Goal: Task Accomplishment & Management: Use online tool/utility

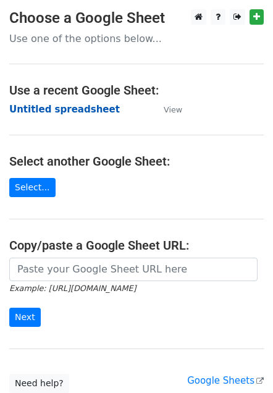
click at [64, 109] on strong "Untitled spreadsheet" at bounding box center [64, 109] width 111 height 11
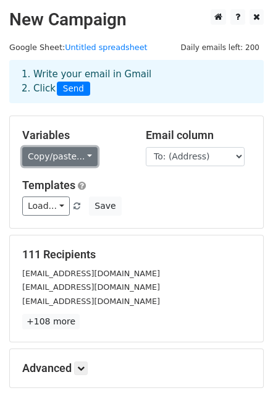
click at [85, 156] on link "Copy/paste..." at bounding box center [59, 156] width 75 height 19
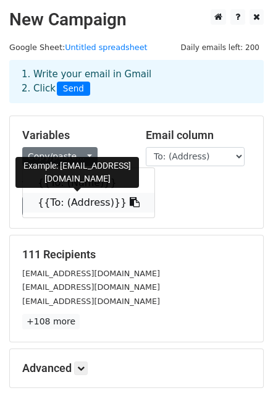
click at [67, 203] on link "{{To: (Address)}}" at bounding box center [89, 203] width 132 height 20
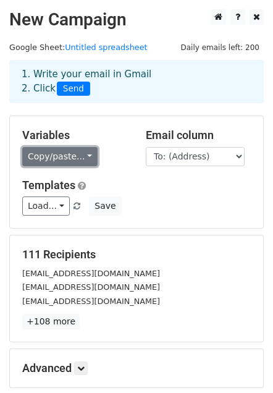
click at [78, 161] on link "Copy/paste..." at bounding box center [59, 156] width 75 height 19
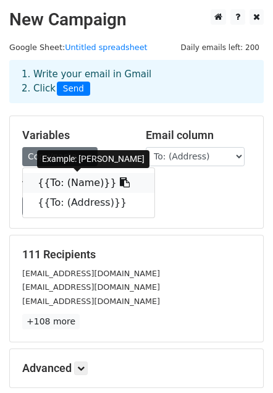
click at [72, 182] on link "{{To: (Name)}}" at bounding box center [89, 183] width 132 height 20
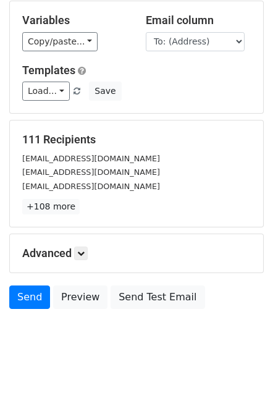
scroll to position [117, 0]
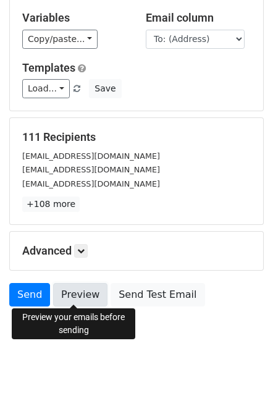
click at [74, 290] on link "Preview" at bounding box center [80, 294] width 54 height 23
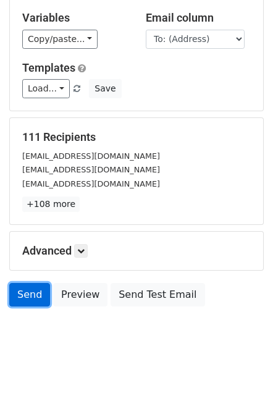
click at [29, 283] on link "Send" at bounding box center [29, 294] width 41 height 23
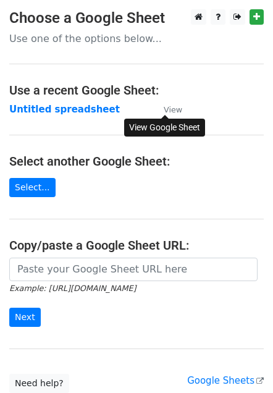
click at [172, 110] on small "View" at bounding box center [173, 109] width 19 height 9
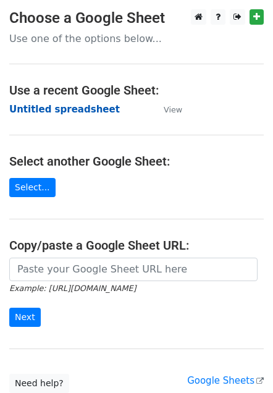
drag, startPoint x: 56, startPoint y: 110, endPoint x: 38, endPoint y: 111, distance: 17.3
click at [38, 111] on strong "Untitled spreadsheet" at bounding box center [64, 109] width 111 height 11
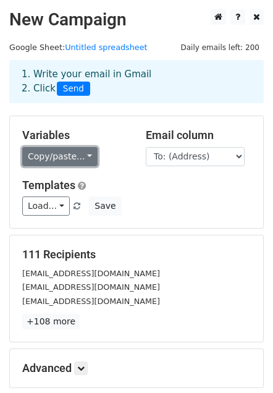
click at [82, 154] on link "Copy/paste..." at bounding box center [59, 156] width 75 height 19
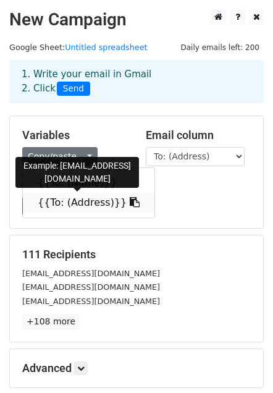
click at [70, 201] on link "{{To: (Address)}}" at bounding box center [89, 203] width 132 height 20
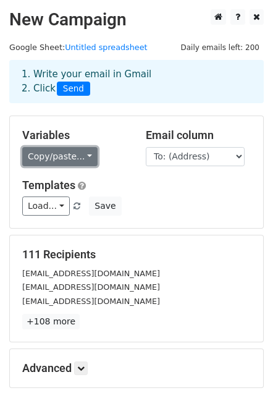
click at [78, 156] on link "Copy/paste..." at bounding box center [59, 156] width 75 height 19
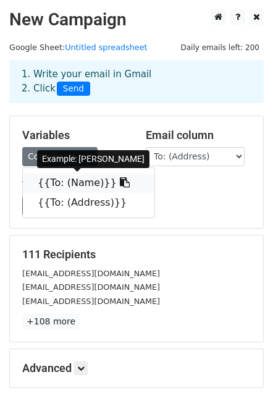
click at [70, 184] on link "{{To: (Name)}}" at bounding box center [89, 183] width 132 height 20
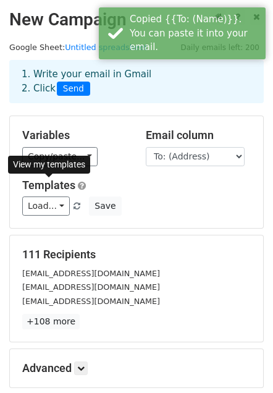
click at [70, 184] on link "Templates" at bounding box center [48, 184] width 53 height 13
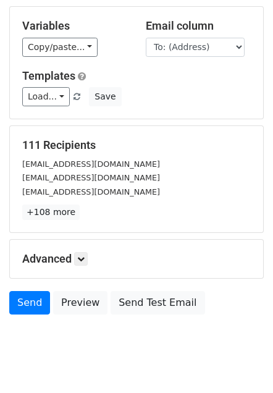
scroll to position [133, 0]
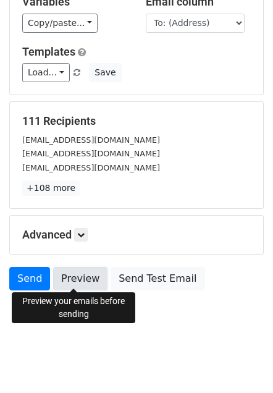
click at [69, 279] on link "Preview" at bounding box center [80, 278] width 54 height 23
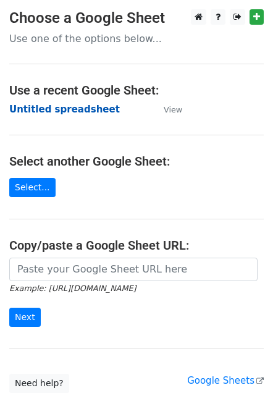
click at [35, 109] on strong "Untitled spreadsheet" at bounding box center [64, 109] width 111 height 11
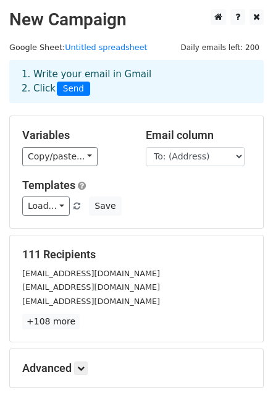
click at [120, 185] on h5 "Templates" at bounding box center [136, 185] width 229 height 14
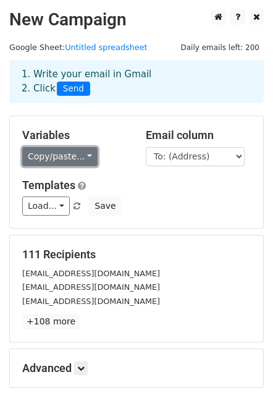
click at [80, 157] on link "Copy/paste..." at bounding box center [59, 156] width 75 height 19
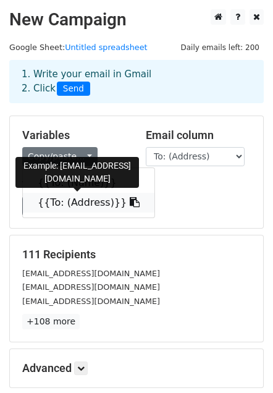
click at [65, 202] on link "{{To: (Address)}}" at bounding box center [89, 203] width 132 height 20
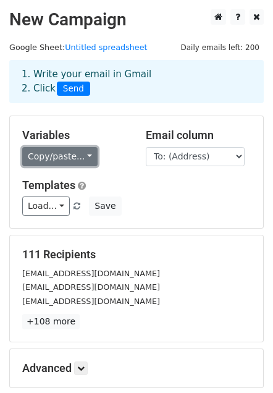
click at [80, 157] on link "Copy/paste..." at bounding box center [59, 156] width 75 height 19
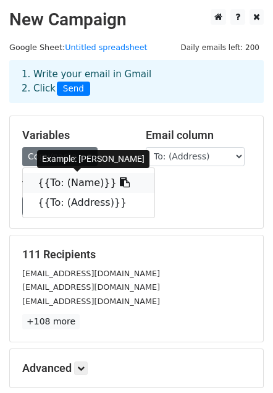
click at [73, 184] on link "{{To: (Name)}}" at bounding box center [89, 183] width 132 height 20
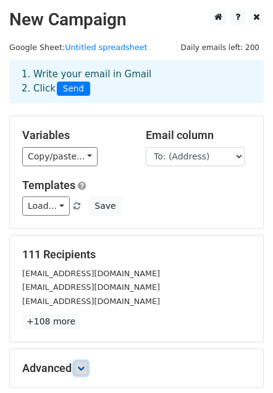
click at [85, 364] on icon at bounding box center [80, 367] width 7 height 7
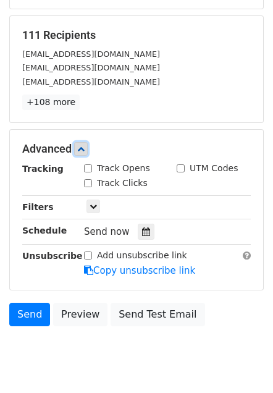
scroll to position [254, 0]
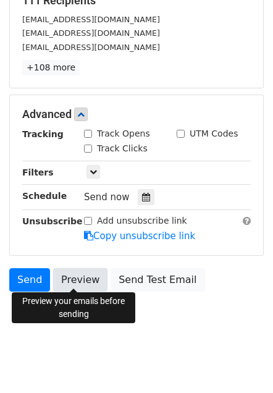
click at [75, 277] on link "Preview" at bounding box center [80, 279] width 54 height 23
click at [73, 279] on link "Preview" at bounding box center [80, 279] width 54 height 23
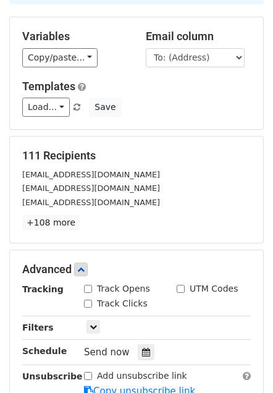
scroll to position [0, 0]
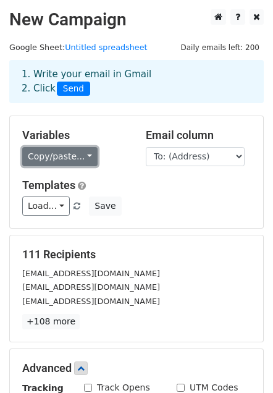
click at [80, 156] on link "Copy/paste..." at bounding box center [59, 156] width 75 height 19
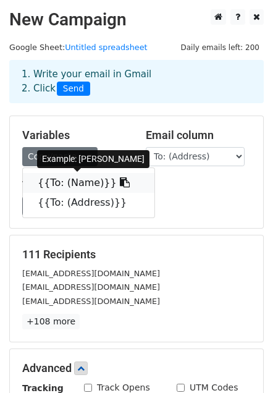
click at [49, 183] on link "{{To: (Name)}}" at bounding box center [89, 183] width 132 height 20
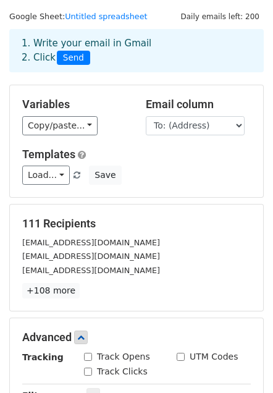
scroll to position [254, 0]
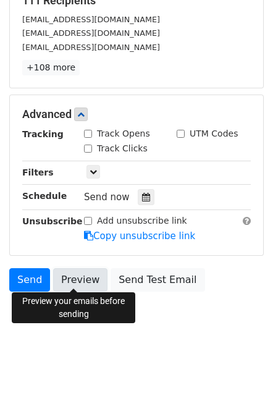
click at [74, 277] on link "Preview" at bounding box center [80, 279] width 54 height 23
click at [77, 273] on link "Preview" at bounding box center [80, 279] width 54 height 23
click at [77, 274] on link "Preview" at bounding box center [80, 279] width 54 height 23
click at [86, 273] on link "Preview" at bounding box center [80, 279] width 54 height 23
click at [76, 276] on link "Preview" at bounding box center [80, 279] width 54 height 23
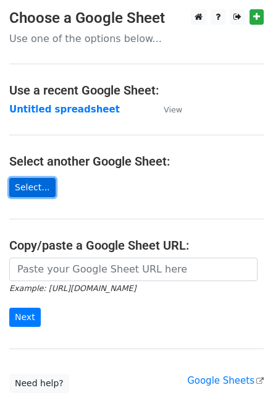
click at [33, 184] on link "Select..." at bounding box center [32, 187] width 46 height 19
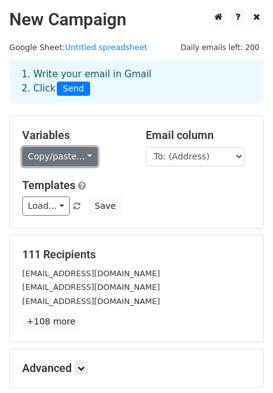
click at [82, 157] on link "Copy/paste..." at bounding box center [59, 156] width 75 height 19
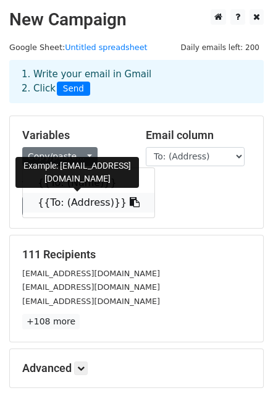
click at [72, 203] on link "{{To: (Address)}}" at bounding box center [89, 203] width 132 height 20
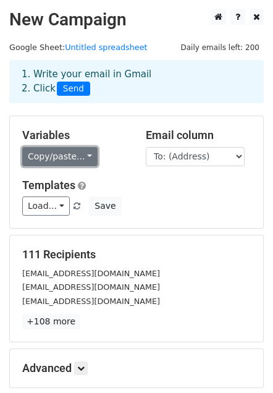
click at [69, 157] on link "Copy/paste..." at bounding box center [59, 156] width 75 height 19
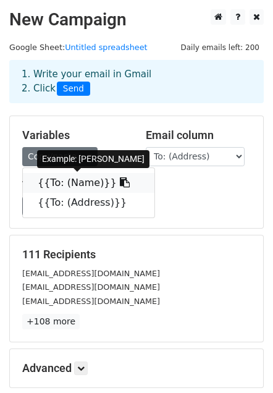
click at [64, 184] on link "{{To: (Name)}}" at bounding box center [89, 183] width 132 height 20
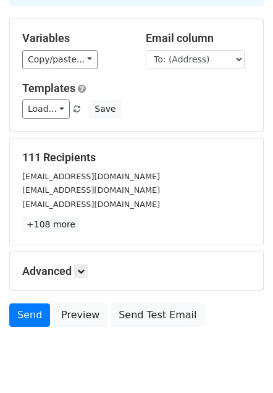
scroll to position [133, 0]
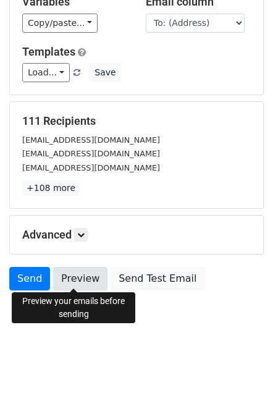
click at [76, 273] on link "Preview" at bounding box center [80, 278] width 54 height 23
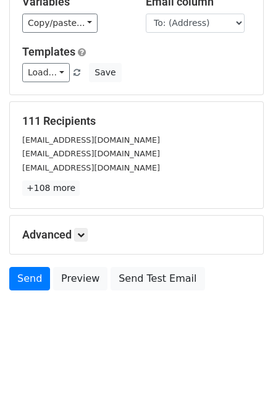
click at [84, 334] on body "New Campaign Daily emails left: 200 Google Sheet: Untitled spreadsheet 1. Write…" at bounding box center [136, 111] width 273 height 470
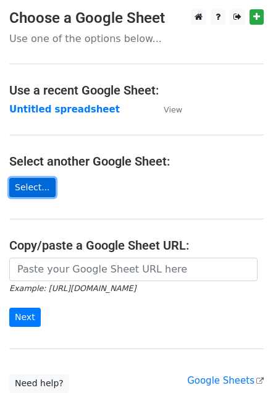
click at [26, 191] on link "Select..." at bounding box center [32, 187] width 46 height 19
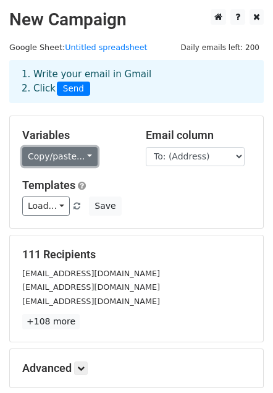
click at [83, 153] on link "Copy/paste..." at bounding box center [59, 156] width 75 height 19
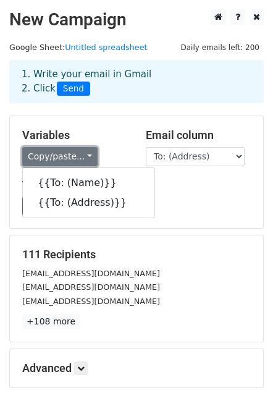
click at [83, 153] on link "Copy/paste..." at bounding box center [59, 156] width 75 height 19
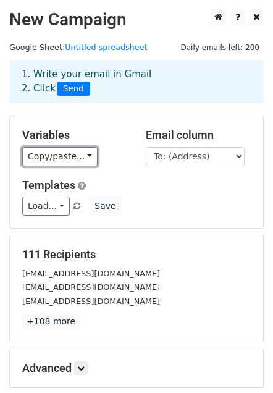
drag, startPoint x: 83, startPoint y: 153, endPoint x: 91, endPoint y: 153, distance: 7.4
click at [83, 153] on link "Copy/paste..." at bounding box center [59, 156] width 75 height 19
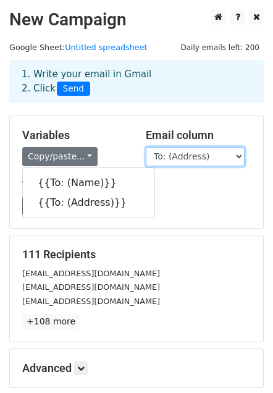
click at [238, 154] on select "To: (Name) To: (Address)" at bounding box center [195, 156] width 99 height 19
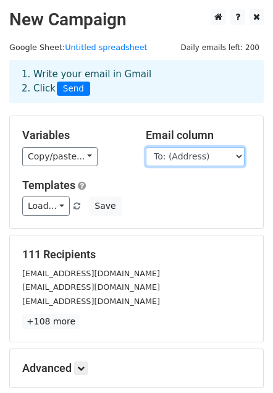
click at [232, 153] on select "To: (Name) To: (Address)" at bounding box center [195, 156] width 99 height 19
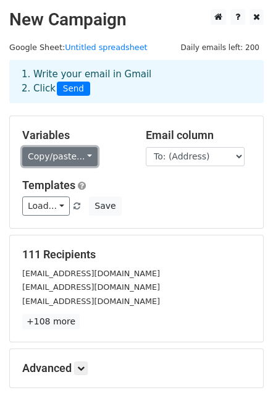
click at [83, 153] on link "Copy/paste..." at bounding box center [59, 156] width 75 height 19
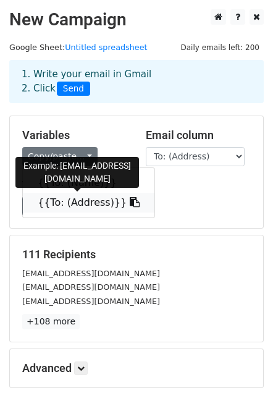
click at [75, 205] on link "{{To: (Address)}}" at bounding box center [89, 203] width 132 height 20
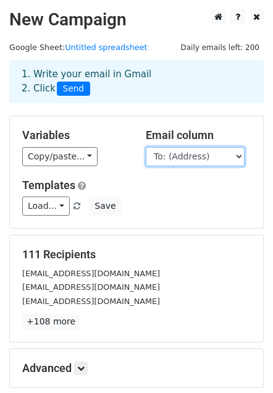
click at [238, 154] on select "To: (Name) To: (Address)" at bounding box center [195, 156] width 99 height 19
select select "To: (Name)"
click at [146, 147] on select "To: (Name) To: (Address)" at bounding box center [195, 156] width 99 height 19
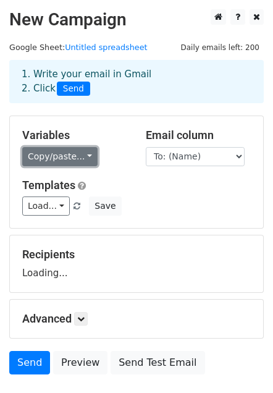
click at [78, 156] on link "Copy/paste..." at bounding box center [59, 156] width 75 height 19
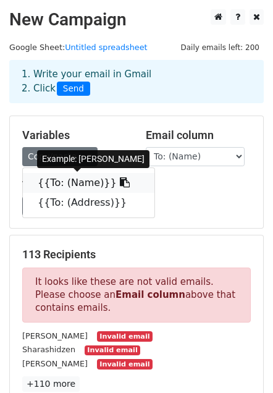
click at [78, 184] on link "{{To: (Name)}}" at bounding box center [89, 183] width 132 height 20
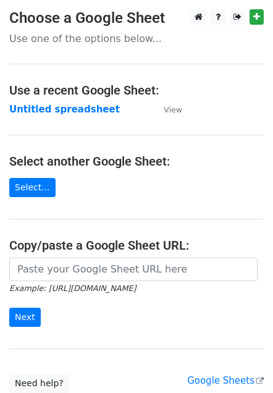
click at [117, 43] on p "Use one of the options below..." at bounding box center [136, 38] width 254 height 13
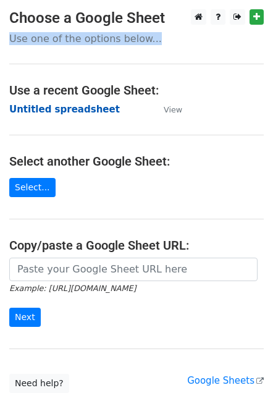
click at [70, 109] on strong "Untitled spreadsheet" at bounding box center [64, 109] width 111 height 11
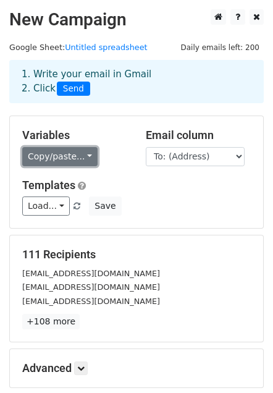
click at [80, 156] on link "Copy/paste..." at bounding box center [59, 156] width 75 height 19
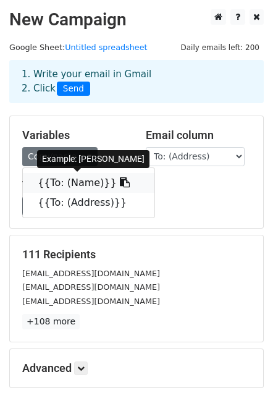
click at [75, 182] on link "{{To: (Name)}}" at bounding box center [89, 183] width 132 height 20
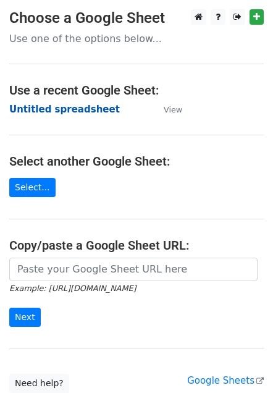
click at [68, 105] on strong "Untitled spreadsheet" at bounding box center [64, 109] width 111 height 11
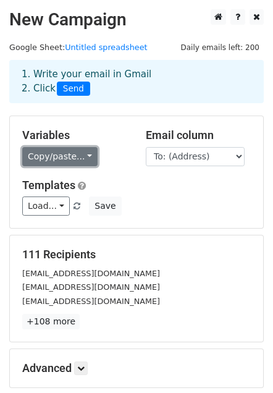
click at [82, 157] on link "Copy/paste..." at bounding box center [59, 156] width 75 height 19
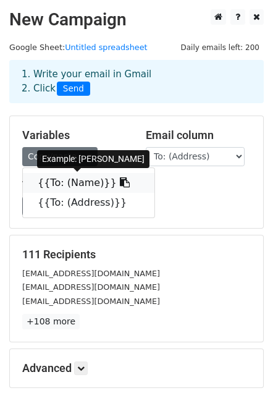
click at [66, 182] on link "{{To: (Name)}}" at bounding box center [89, 183] width 132 height 20
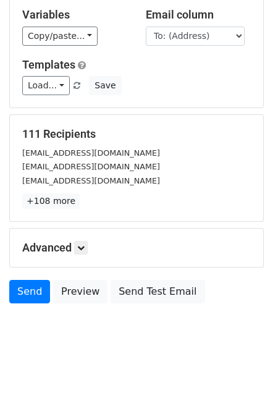
scroll to position [133, 0]
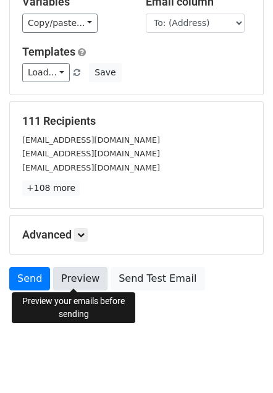
click at [75, 274] on link "Preview" at bounding box center [80, 278] width 54 height 23
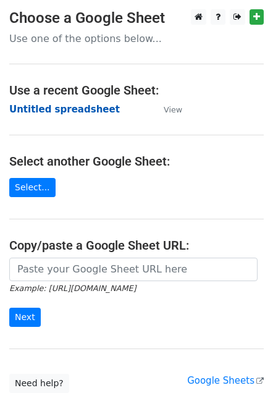
click at [41, 107] on strong "Untitled spreadsheet" at bounding box center [64, 109] width 111 height 11
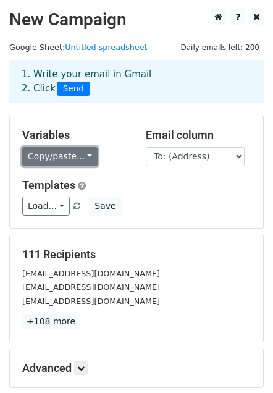
click at [82, 153] on link "Copy/paste..." at bounding box center [59, 156] width 75 height 19
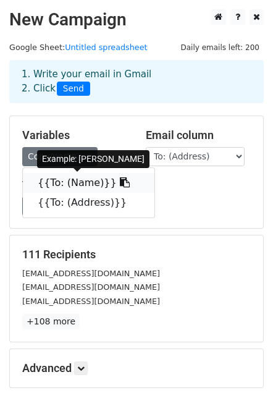
click at [62, 182] on link "{{To: (Name)}}" at bounding box center [89, 183] width 132 height 20
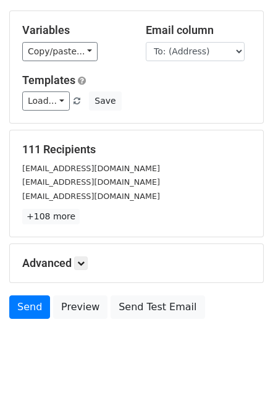
scroll to position [133, 0]
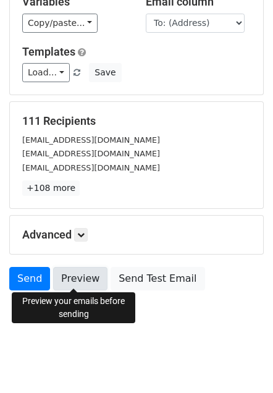
click at [71, 278] on link "Preview" at bounding box center [80, 278] width 54 height 23
click at [82, 274] on link "Preview" at bounding box center [80, 278] width 54 height 23
click at [74, 273] on link "Preview" at bounding box center [80, 278] width 54 height 23
click at [77, 277] on link "Preview" at bounding box center [80, 278] width 54 height 23
click at [67, 275] on link "Preview" at bounding box center [80, 278] width 54 height 23
